Goal: Information Seeking & Learning: Learn about a topic

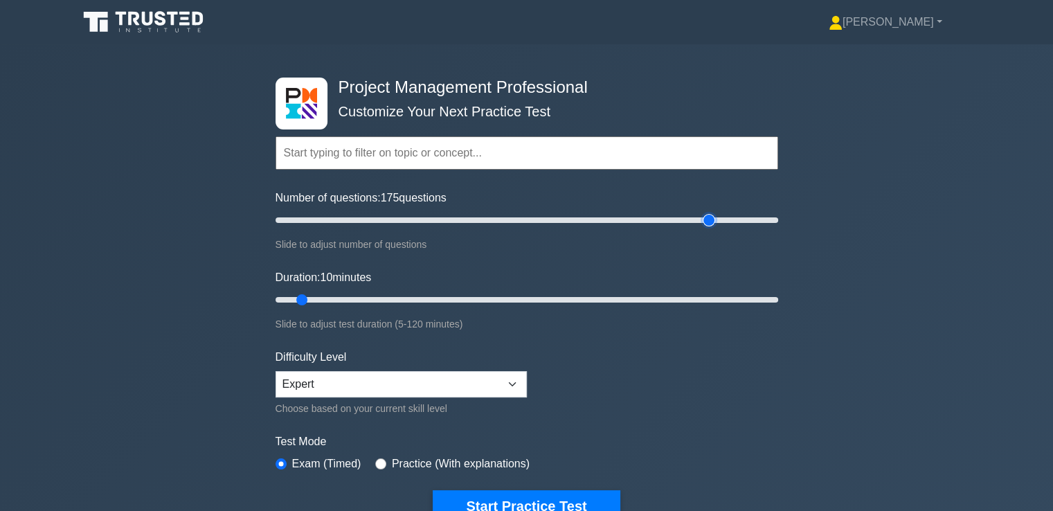
drag, startPoint x: 297, startPoint y: 219, endPoint x: 703, endPoint y: 225, distance: 406.4
type input "175"
click at [703, 225] on input "Number of questions: 175 questions" at bounding box center [527, 220] width 503 height 17
drag, startPoint x: 300, startPoint y: 296, endPoint x: 826, endPoint y: 289, distance: 526.2
type input "120"
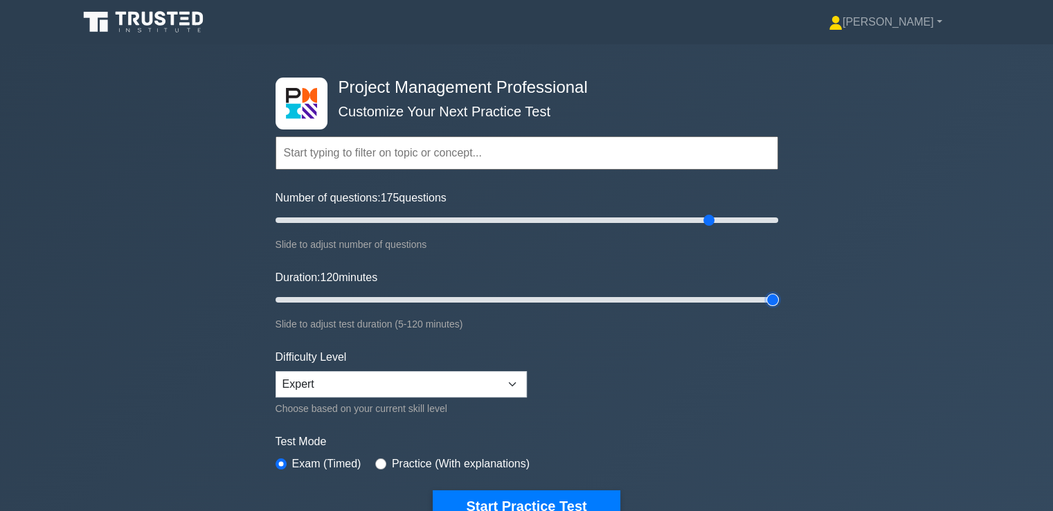
click at [778, 291] on input "Duration: 120 minutes" at bounding box center [527, 299] width 503 height 17
drag, startPoint x: 685, startPoint y: 222, endPoint x: 297, endPoint y: 228, distance: 387.7
type input "10"
click at [297, 228] on input "Number of questions: 10 questions" at bounding box center [527, 220] width 503 height 17
drag, startPoint x: 774, startPoint y: 298, endPoint x: 300, endPoint y: 298, distance: 474.2
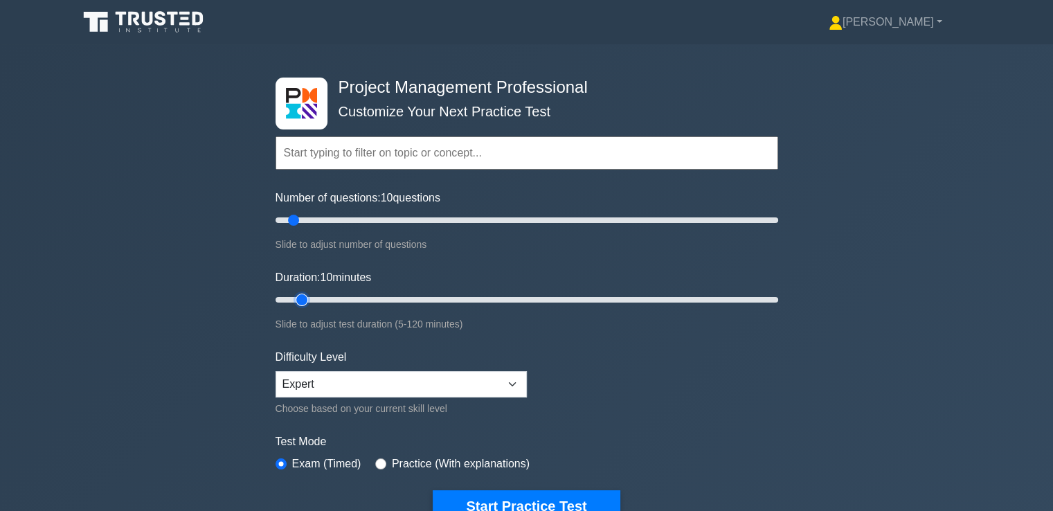
type input "10"
click at [300, 298] on input "Duration: 10 minutes" at bounding box center [527, 299] width 503 height 17
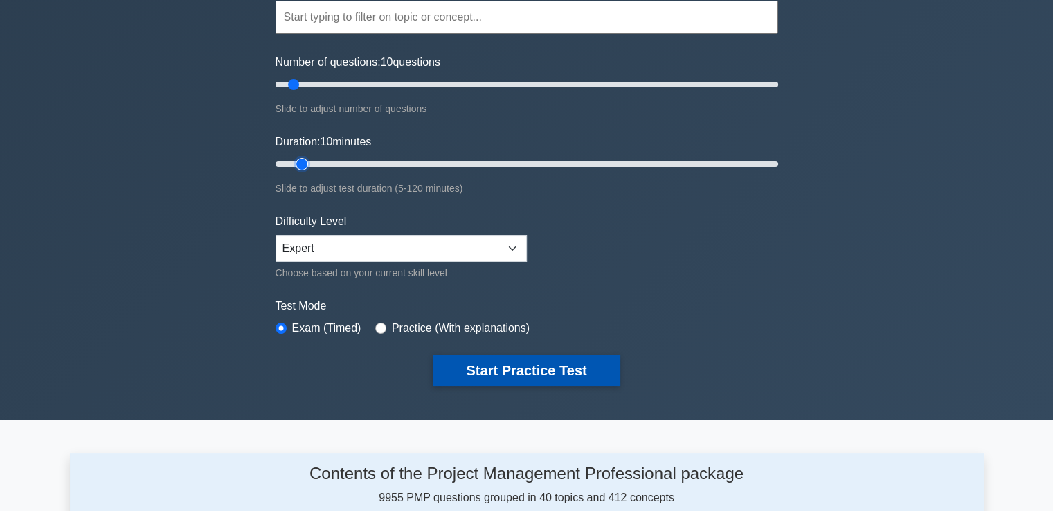
scroll to position [138, 0]
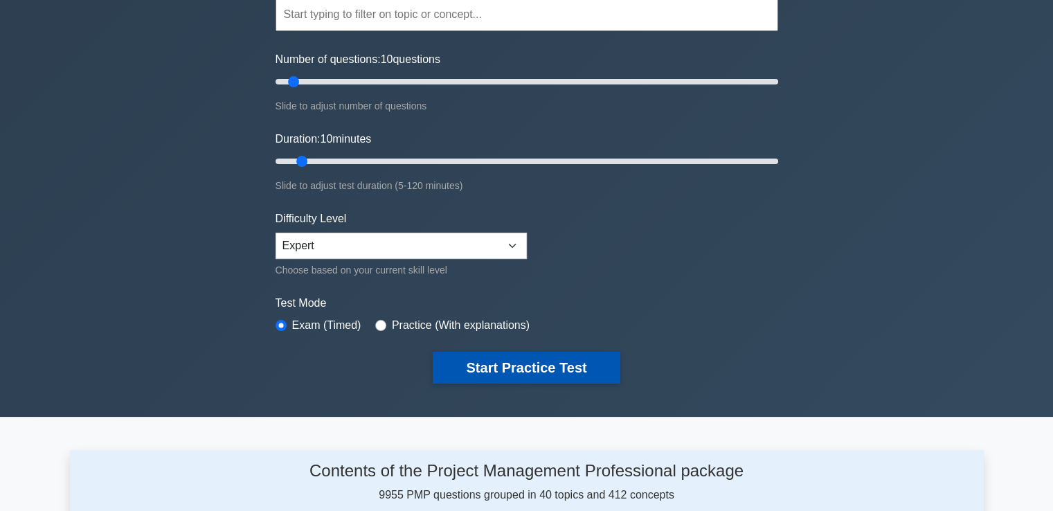
click at [543, 357] on button "Start Practice Test" at bounding box center [526, 368] width 187 height 32
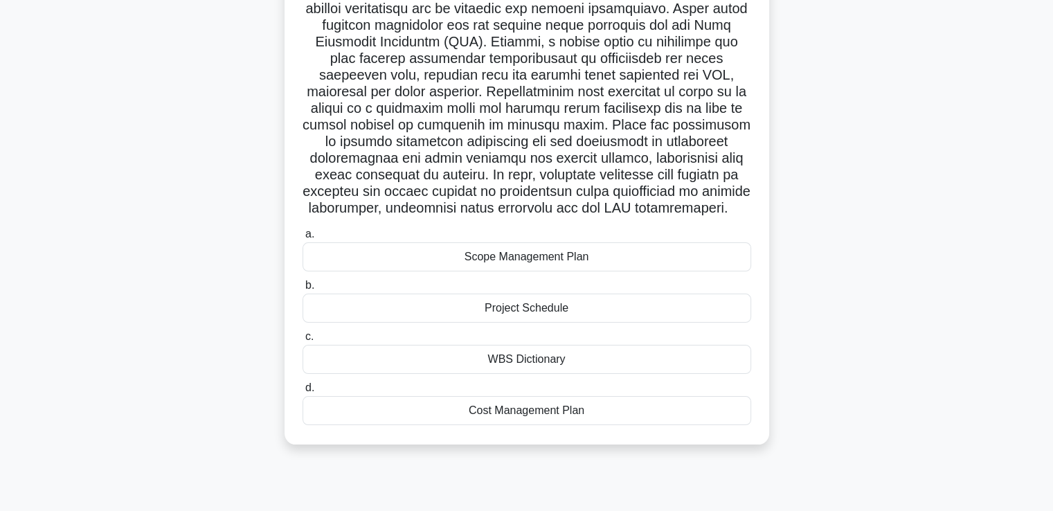
scroll to position [208, 0]
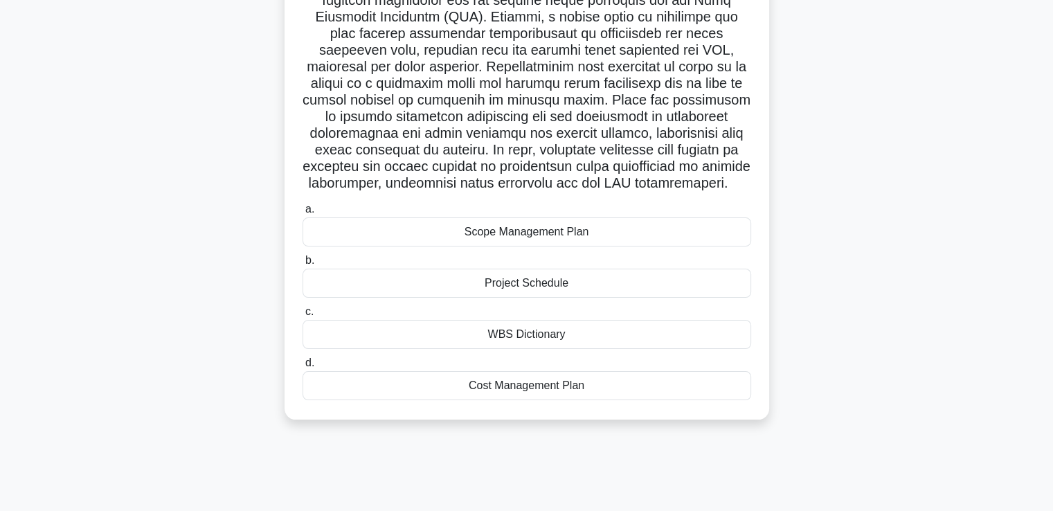
click at [632, 246] on div "Scope Management Plan" at bounding box center [527, 231] width 449 height 29
click at [303, 214] on input "a. Scope Management Plan" at bounding box center [303, 209] width 0 height 9
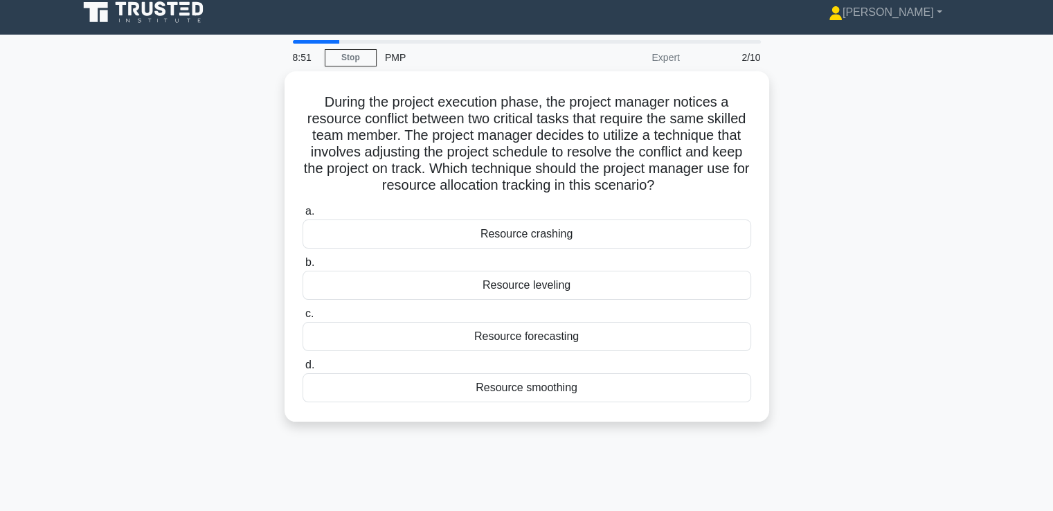
scroll to position [0, 0]
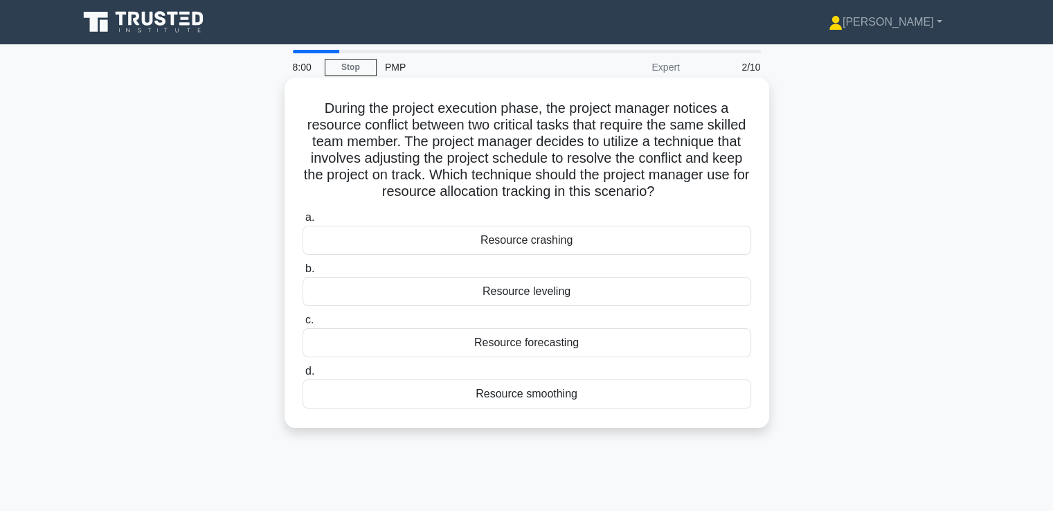
click at [570, 243] on div "Resource crashing" at bounding box center [527, 240] width 449 height 29
click at [303, 222] on input "a. Resource crashing" at bounding box center [303, 217] width 0 height 9
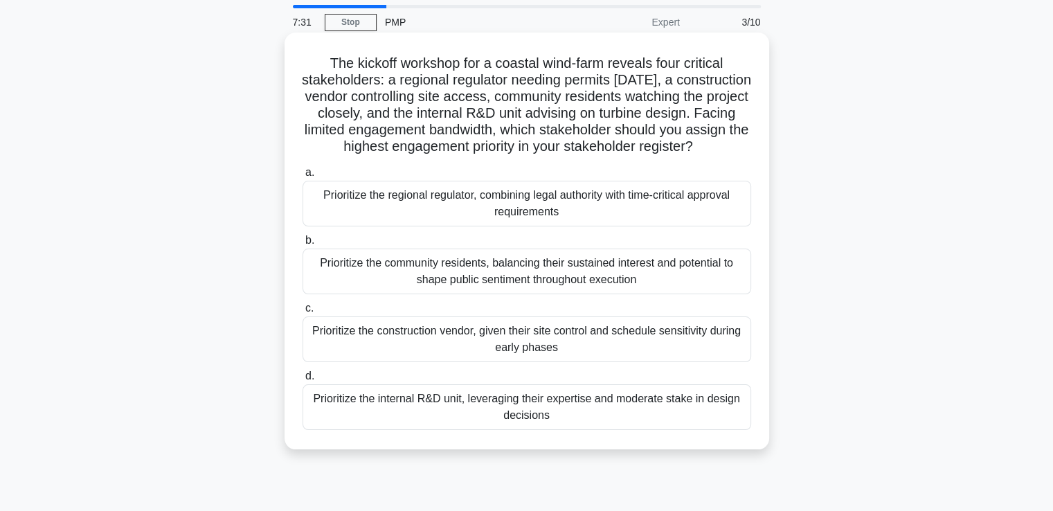
scroll to position [69, 0]
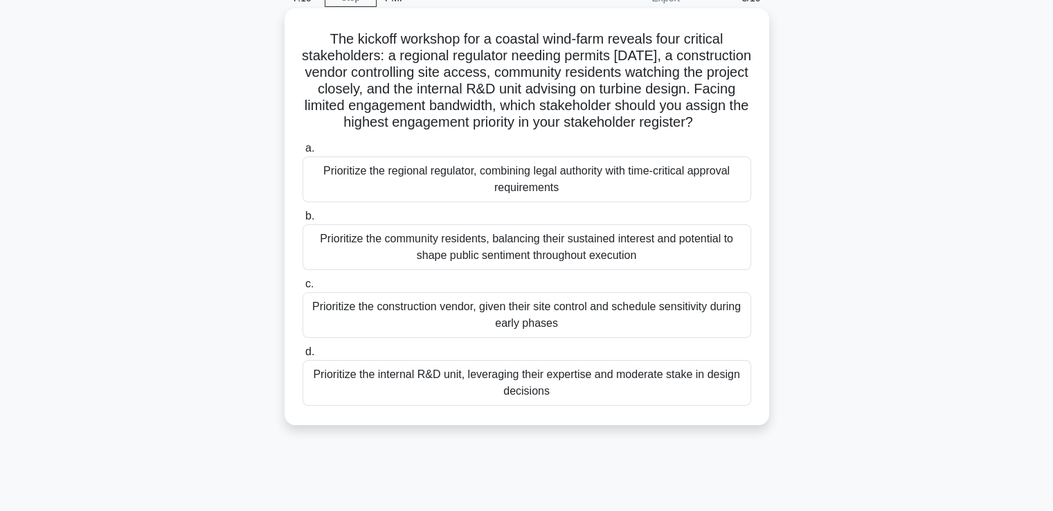
click at [613, 202] on div "Prioritize the regional regulator, combining legal authority with time-critical…" at bounding box center [527, 179] width 449 height 46
click at [303, 153] on input "a. Prioritize the regional regulator, combining legal authority with time-criti…" at bounding box center [303, 148] width 0 height 9
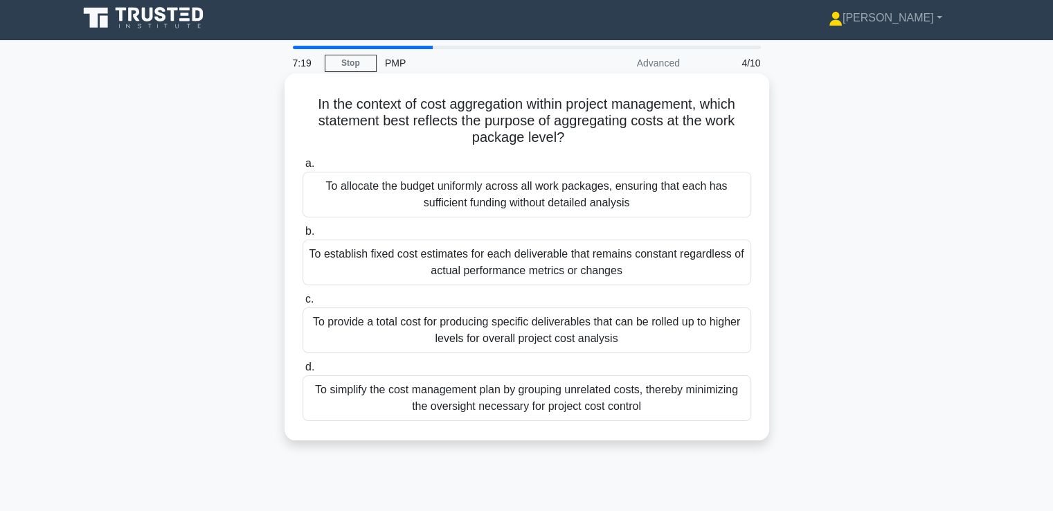
scroll to position [0, 0]
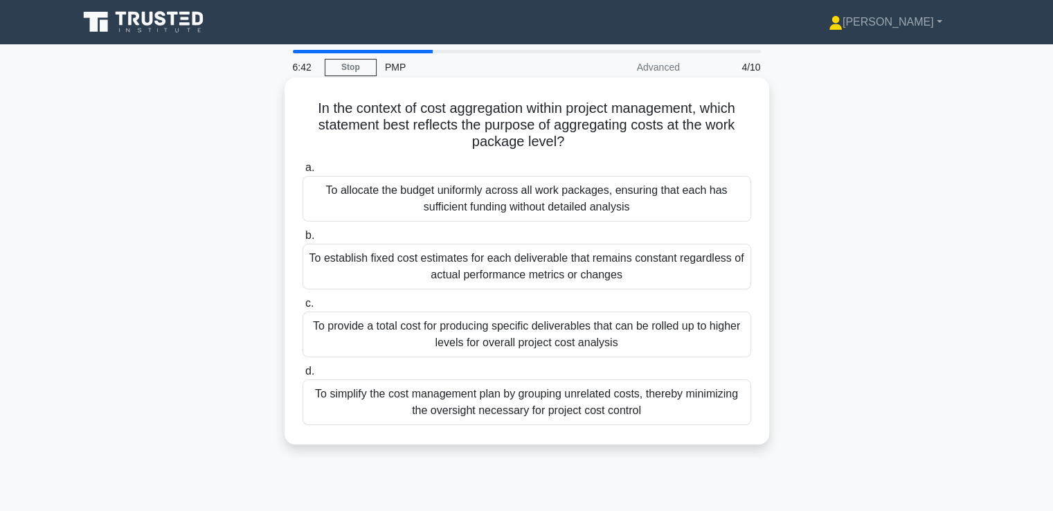
click at [644, 336] on div "To provide a total cost for producing specific deliverables that can be rolled …" at bounding box center [527, 335] width 449 height 46
click at [303, 308] on input "c. To provide a total cost for producing specific deliverables that can be roll…" at bounding box center [303, 303] width 0 height 9
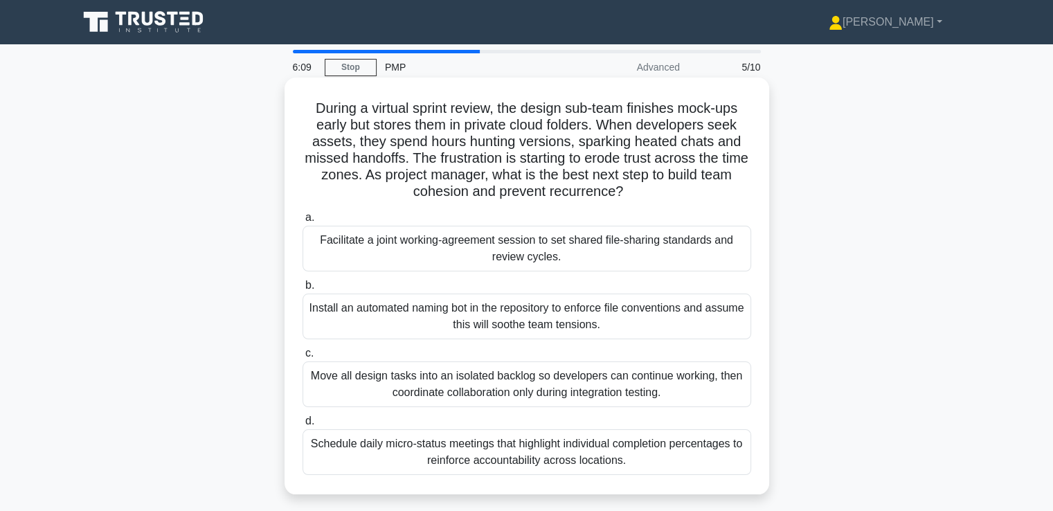
click at [665, 251] on div "Facilitate a joint working-agreement session to set shared file-sharing standar…" at bounding box center [527, 249] width 449 height 46
click at [303, 222] on input "a. Facilitate a joint working-agreement session to set shared file-sharing stan…" at bounding box center [303, 217] width 0 height 9
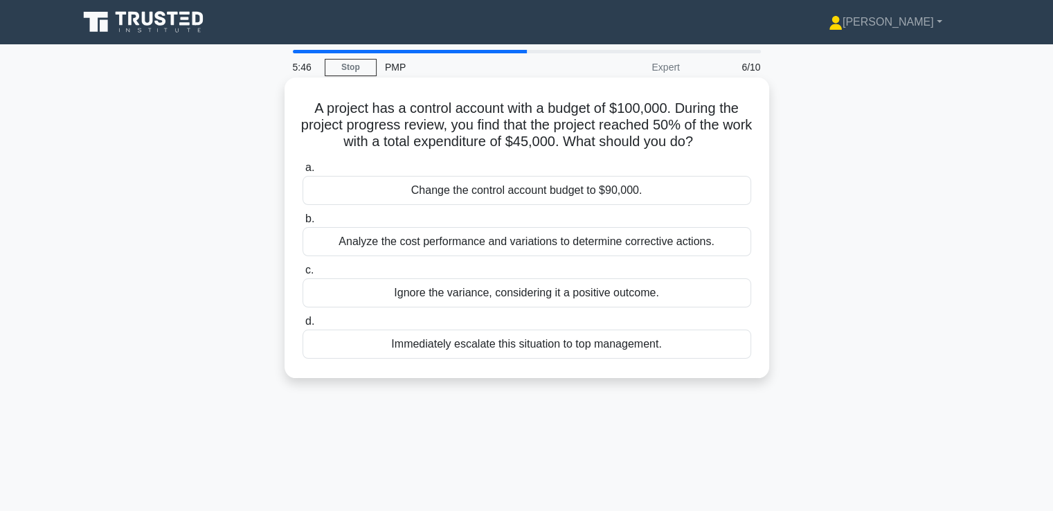
click at [662, 244] on div "Analyze the cost performance and variations to determine corrective actions." at bounding box center [527, 241] width 449 height 29
click at [303, 224] on input "b. Analyze the cost performance and variations to determine corrective actions." at bounding box center [303, 219] width 0 height 9
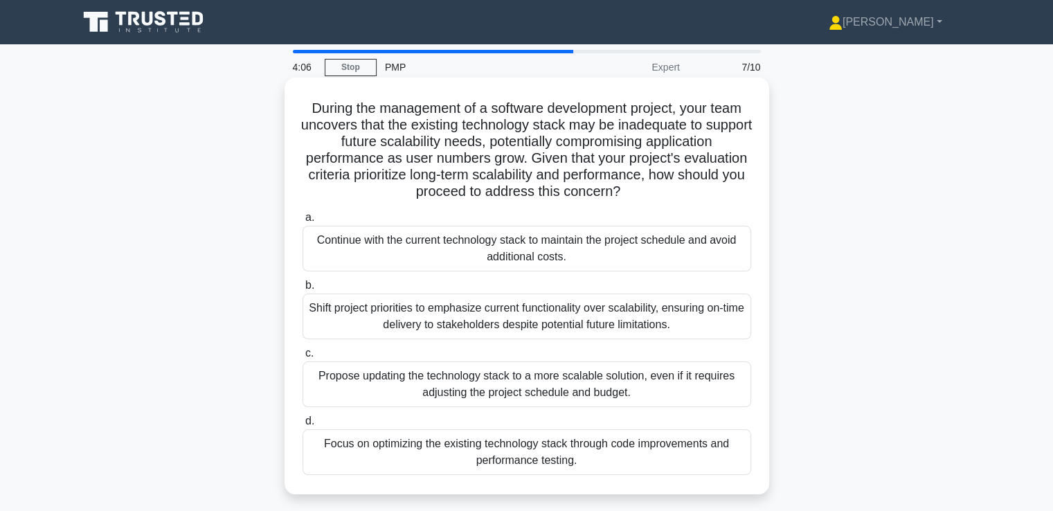
click at [515, 380] on div "Propose updating the technology stack to a more scalable solution, even if it r…" at bounding box center [527, 384] width 449 height 46
click at [303, 358] on input "c. Propose updating the technology stack to a more scalable solution, even if i…" at bounding box center [303, 353] width 0 height 9
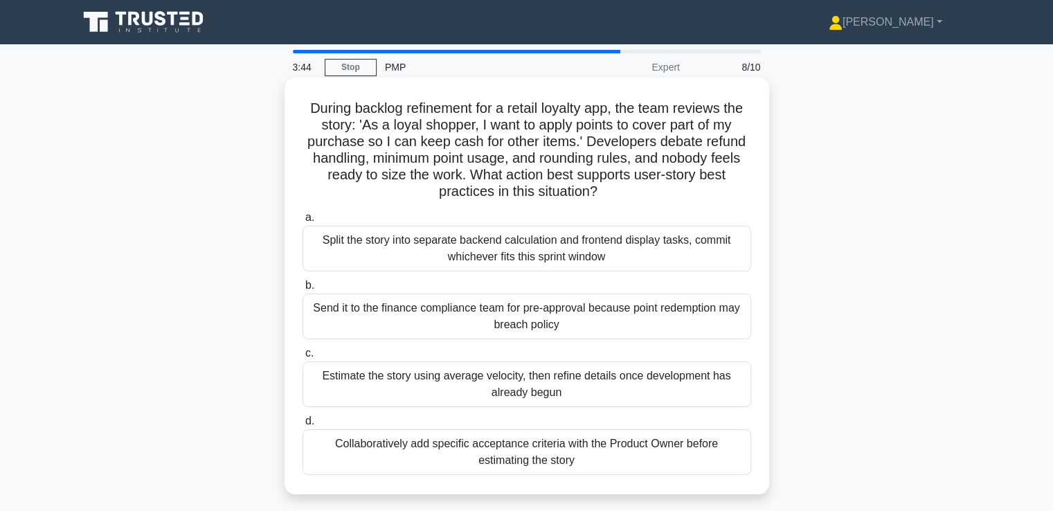
click at [554, 445] on div "Collaboratively add specific acceptance criteria with the Product Owner before …" at bounding box center [527, 452] width 449 height 46
click at [303, 426] on input "d. Collaboratively add specific acceptance criteria with the Product Owner befo…" at bounding box center [303, 421] width 0 height 9
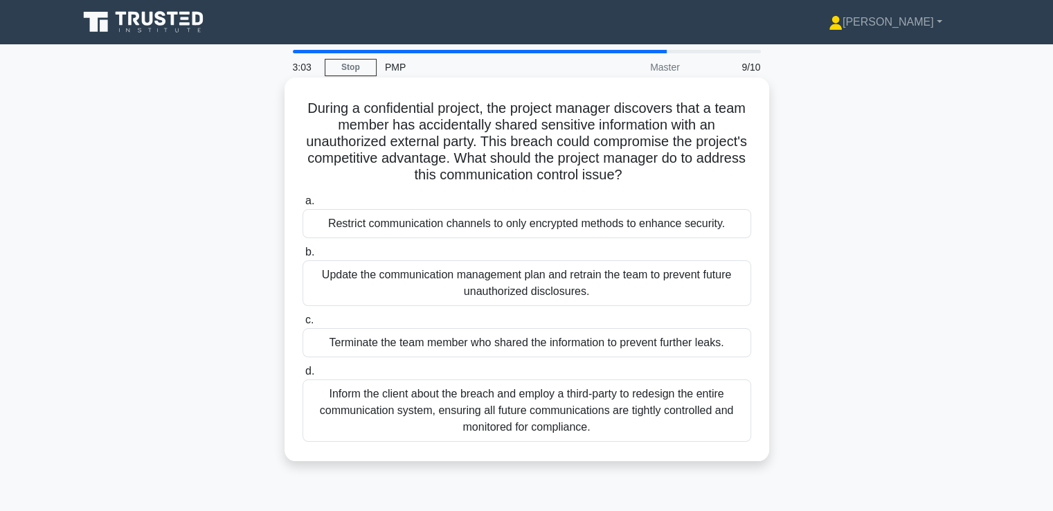
click at [676, 417] on div "Inform the client about the breach and employ a third-party to redesign the ent…" at bounding box center [527, 410] width 449 height 62
click at [303, 376] on input "d. Inform the client about the breach and employ a third-party to redesign the …" at bounding box center [303, 371] width 0 height 9
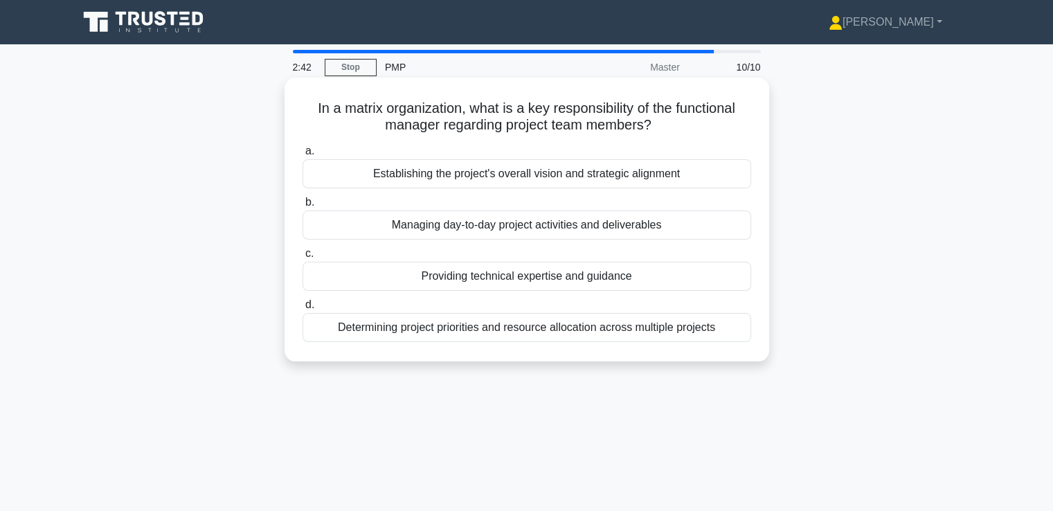
click at [620, 229] on div "Managing day-to-day project activities and deliverables" at bounding box center [527, 224] width 449 height 29
click at [303, 207] on input "b. Managing day-to-day project activities and deliverables" at bounding box center [303, 202] width 0 height 9
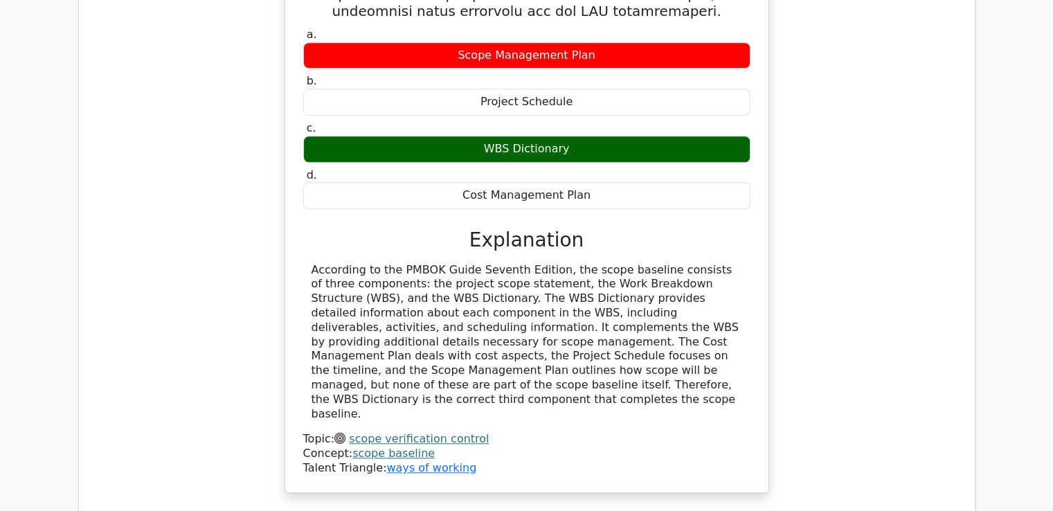
scroll to position [1731, 0]
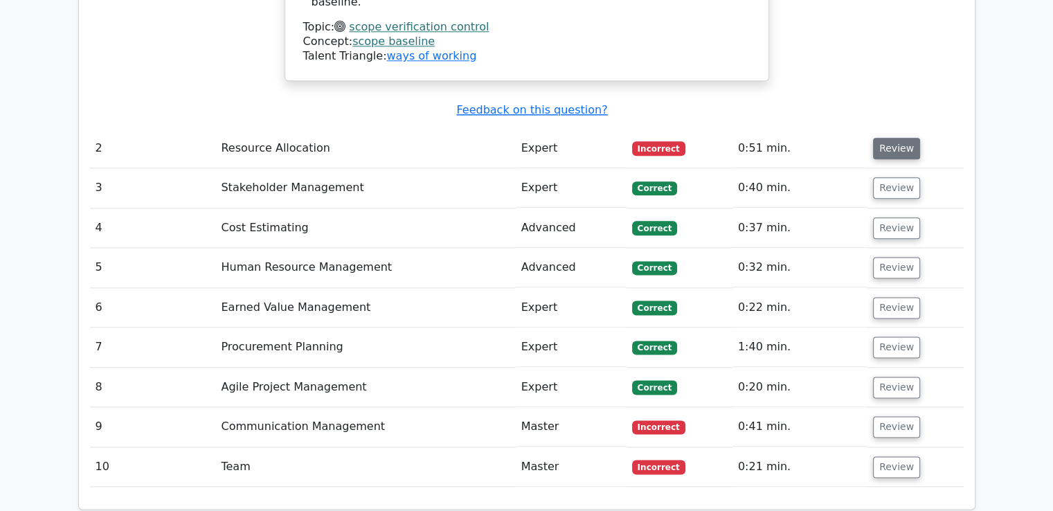
click at [892, 138] on button "Review" at bounding box center [896, 148] width 47 height 21
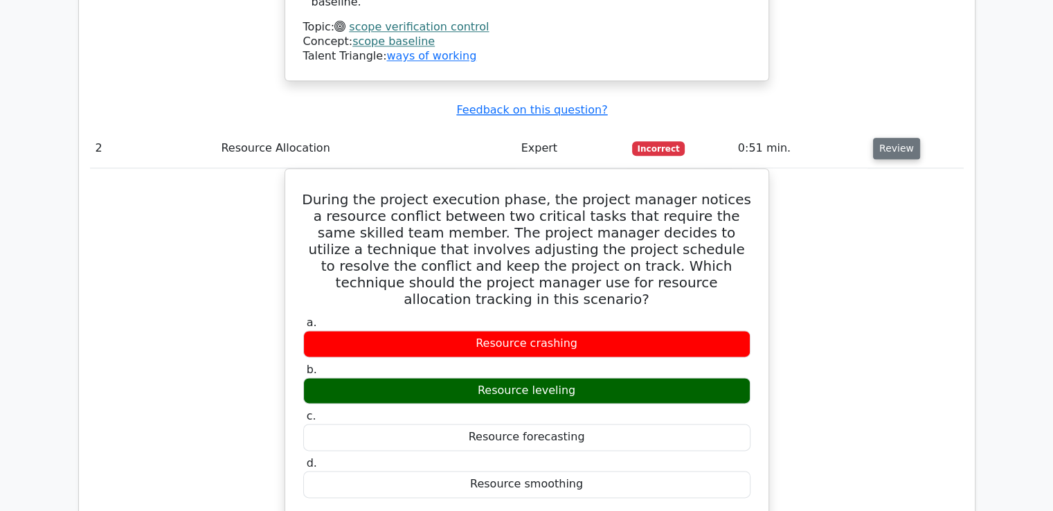
click at [887, 138] on button "Review" at bounding box center [896, 148] width 47 height 21
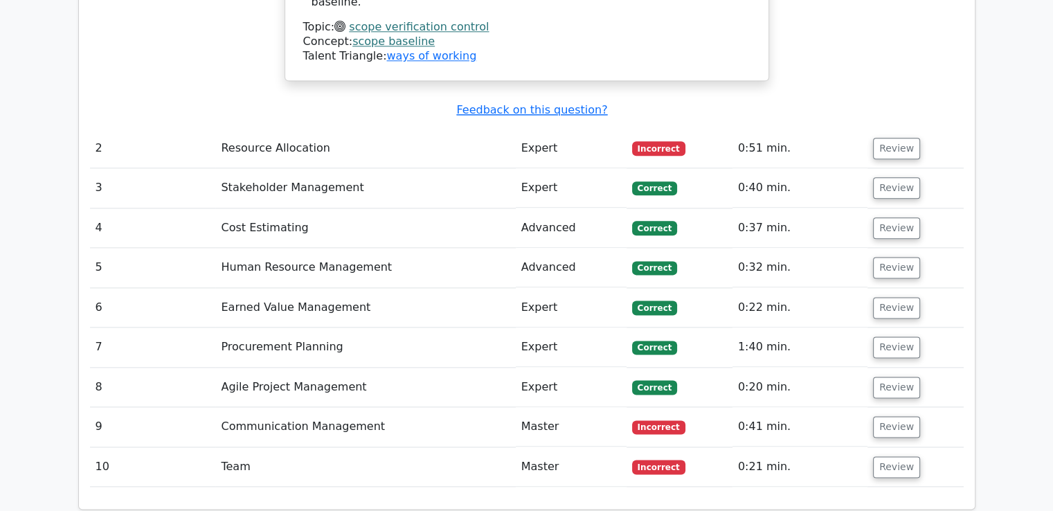
click at [894, 447] on td "Review" at bounding box center [915, 466] width 96 height 39
click at [896, 456] on button "Review" at bounding box center [896, 466] width 47 height 21
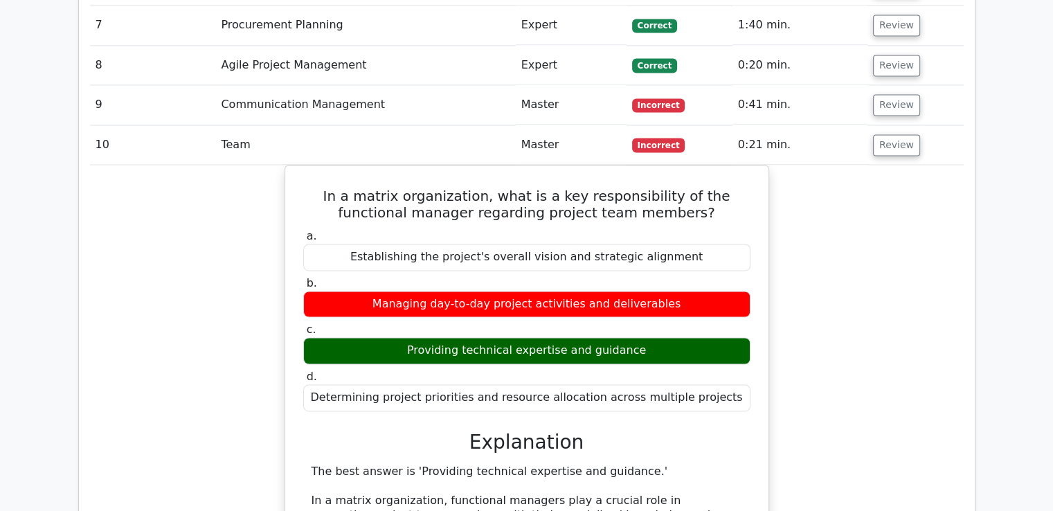
scroll to position [1938, 0]
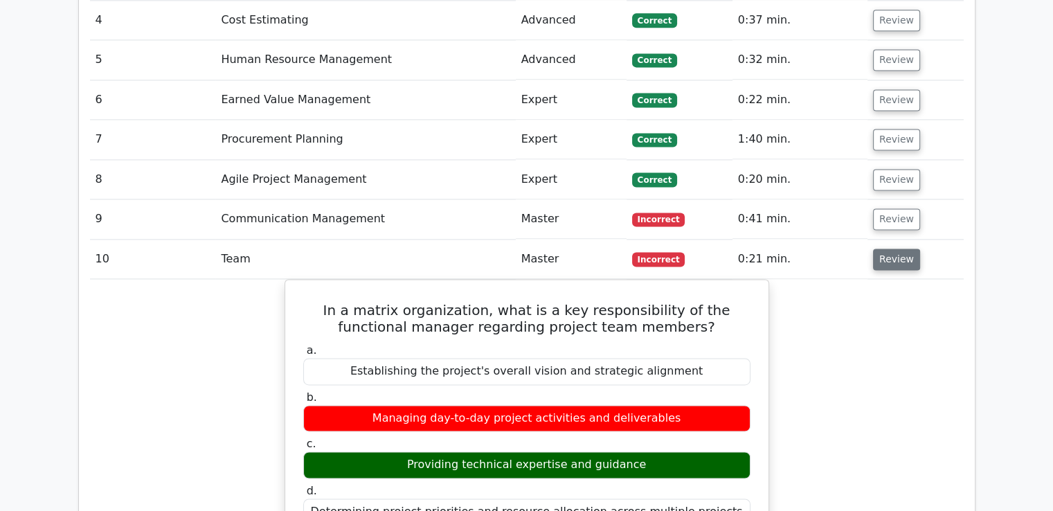
click at [905, 249] on button "Review" at bounding box center [896, 259] width 47 height 21
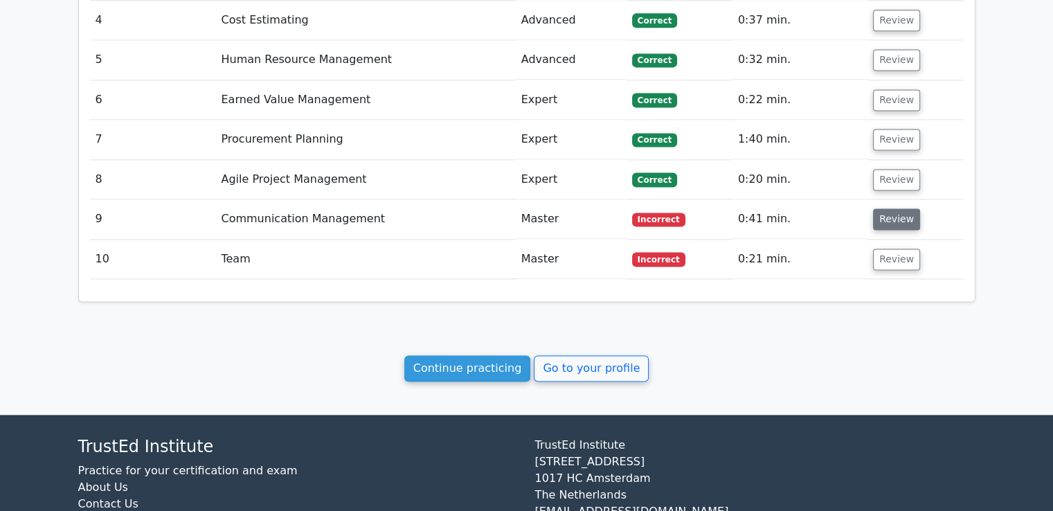
click at [896, 208] on button "Review" at bounding box center [896, 218] width 47 height 21
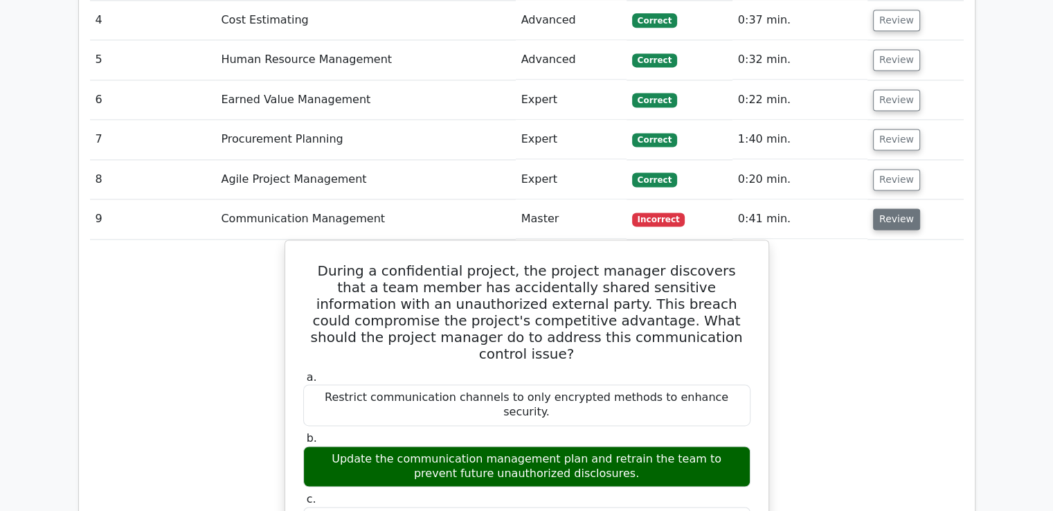
click at [893, 208] on button "Review" at bounding box center [896, 218] width 47 height 21
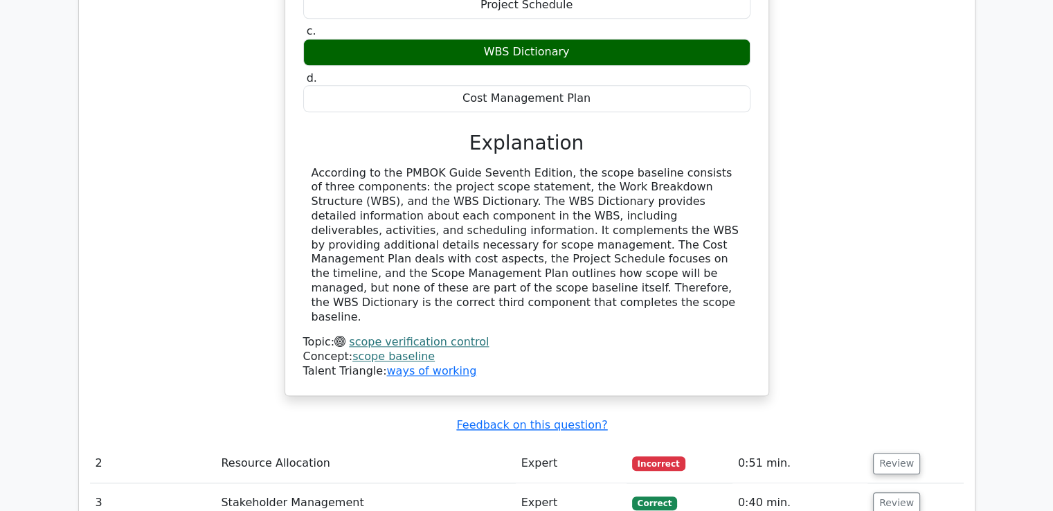
scroll to position [1177, 0]
